Goal: Entertainment & Leisure: Consume media (video, audio)

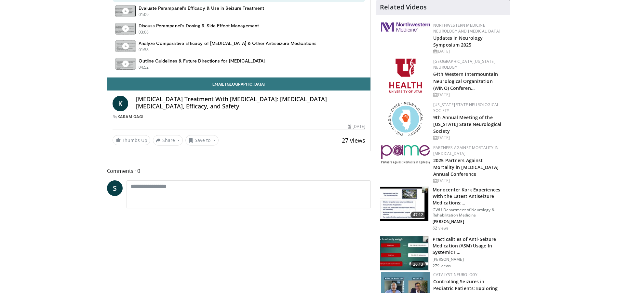
scroll to position [477, 0]
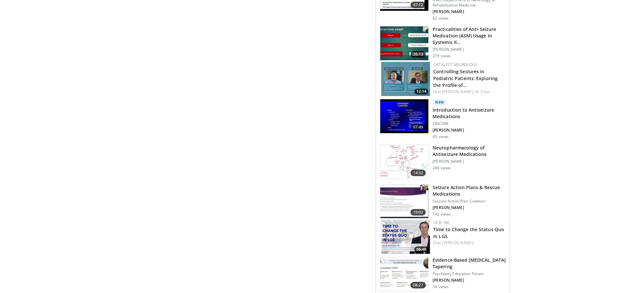
click at [396, 145] on img at bounding box center [404, 162] width 48 height 34
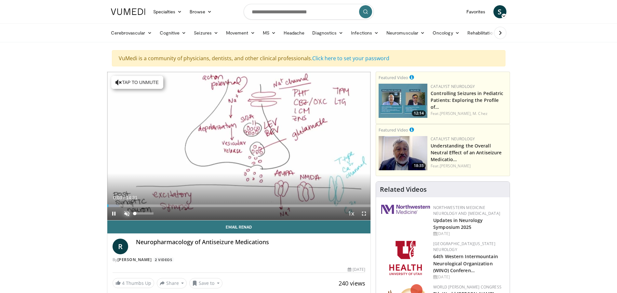
click at [126, 212] on span "Video Player" at bounding box center [126, 213] width 13 height 13
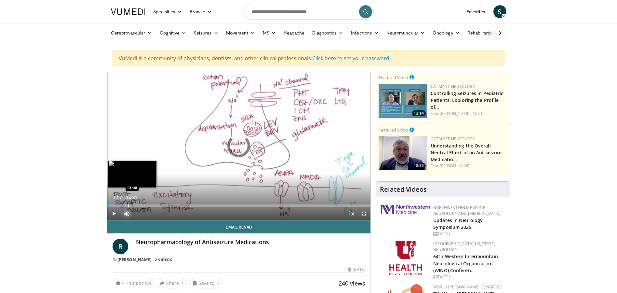
click at [128, 204] on div "Progress Bar" at bounding box center [128, 205] width 1 height 3
click at [138, 205] on div "Progress Bar" at bounding box center [138, 205] width 1 height 3
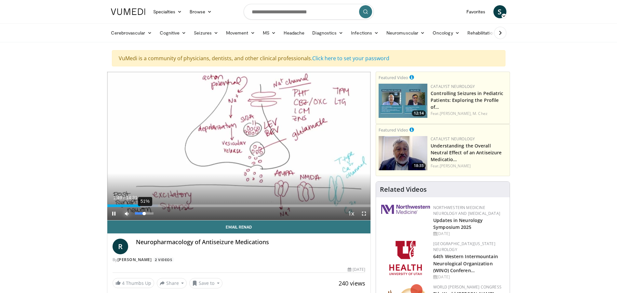
drag, startPoint x: 152, startPoint y: 214, endPoint x: 144, endPoint y: 214, distance: 7.8
click at [144, 214] on div "Volume Level" at bounding box center [139, 213] width 9 height 2
click at [163, 205] on div "Progress Bar" at bounding box center [163, 205] width 1 height 3
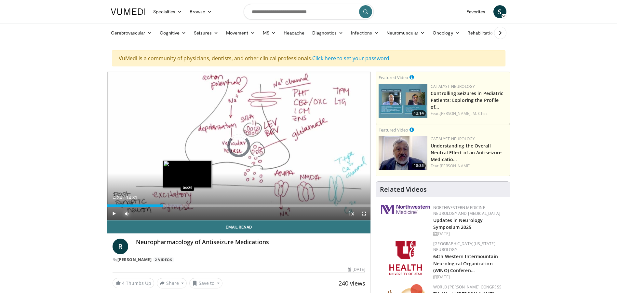
click at [187, 202] on div "Loaded : 28.45% 04:24 04:25" at bounding box center [238, 204] width 263 height 6
